Goal: Book appointment/travel/reservation

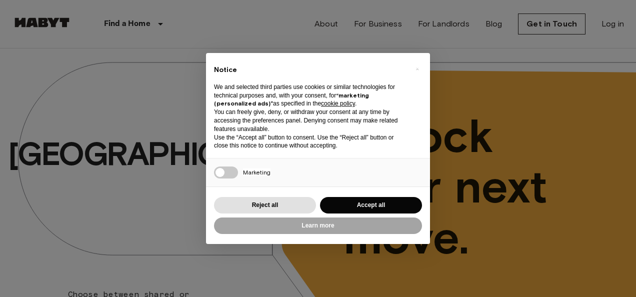
click at [353, 191] on div "× Notice We and selected third parties use cookies or similar technologies for …" at bounding box center [318, 148] width 224 height 191
click at [357, 202] on button "Accept all" at bounding box center [371, 205] width 102 height 16
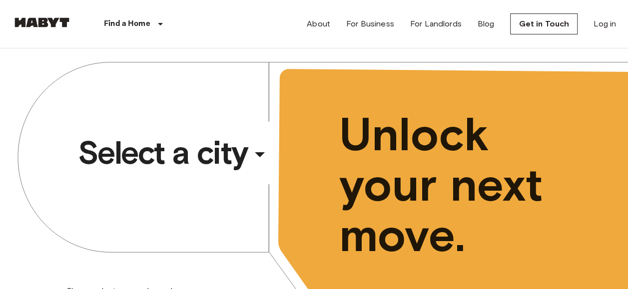
click at [248, 149] on icon "button" at bounding box center [260, 154] width 24 height 24
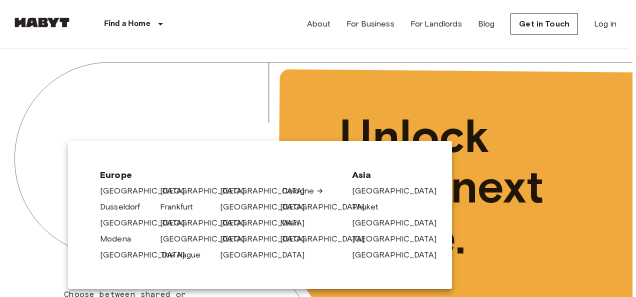
click at [306, 192] on link "Cologne" at bounding box center [303, 191] width 42 height 12
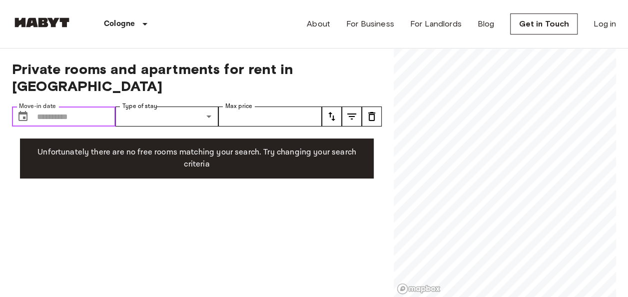
click at [86, 106] on input "Move-in date" at bounding box center [76, 116] width 78 height 20
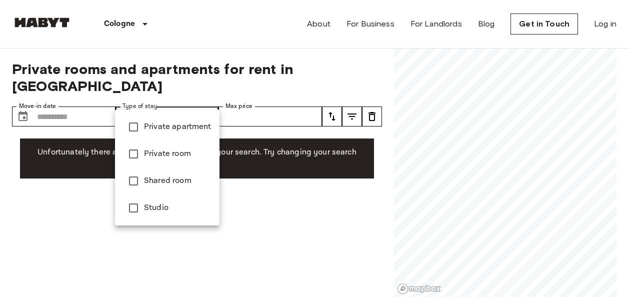
click at [266, 95] on div at bounding box center [318, 148] width 636 height 297
